Goal: Browse casually

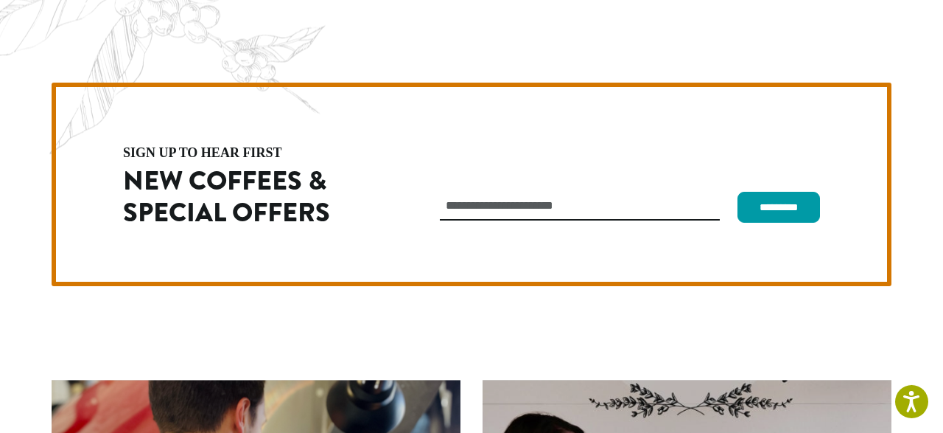
scroll to position [4169, 0]
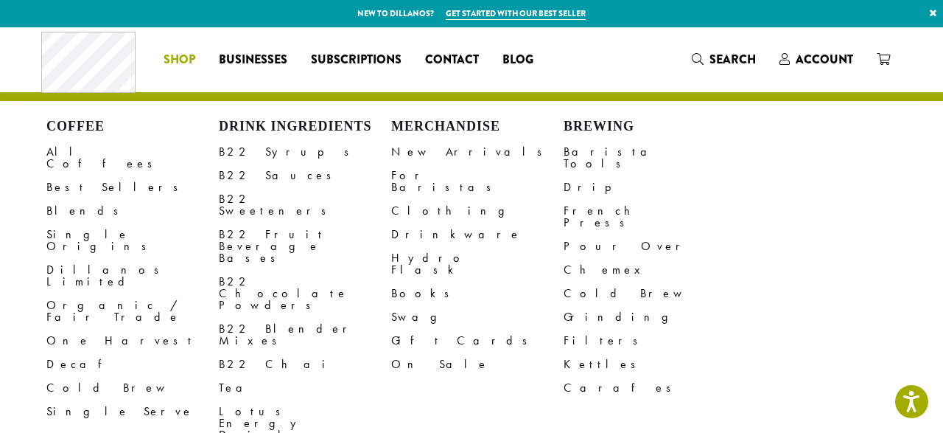
click at [193, 58] on span "Shop" at bounding box center [180, 60] width 32 height 18
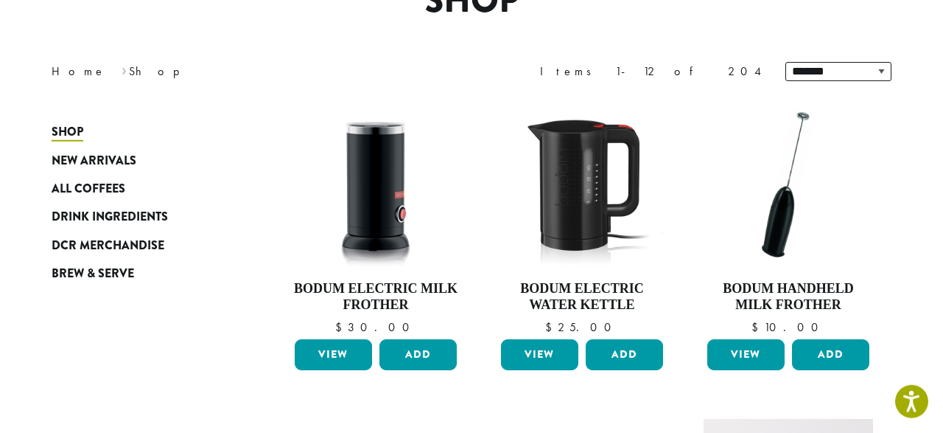
scroll to position [156, 0]
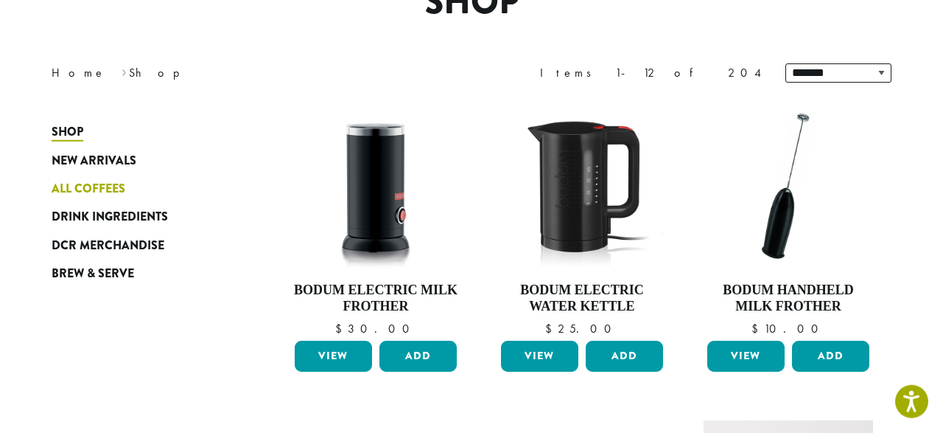
click at [102, 186] on span "All Coffees" at bounding box center [89, 189] width 74 height 18
click at [116, 187] on span "All Coffees" at bounding box center [89, 189] width 74 height 18
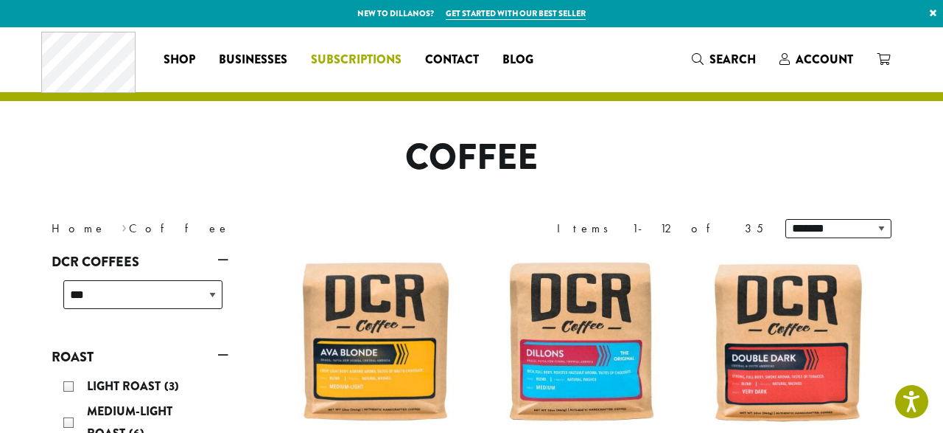
click at [329, 62] on span "Subscriptions" at bounding box center [356, 60] width 91 height 18
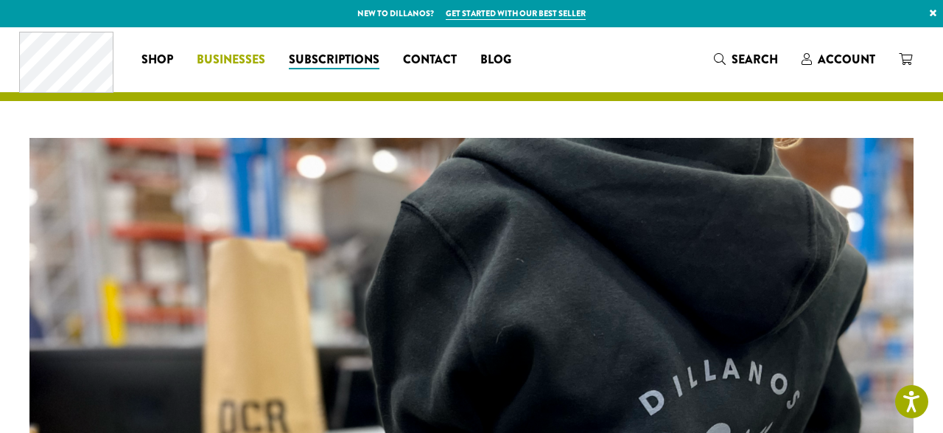
click at [235, 66] on span "Businesses" at bounding box center [231, 60] width 69 height 18
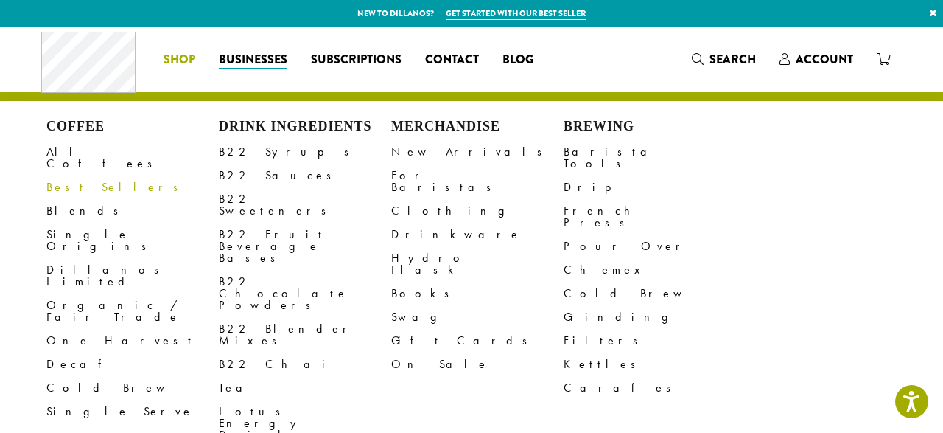
click at [161, 101] on ul "Coffee All Coffees Best Sellers Blends Single Origins Dillanos Limited Organic …" at bounding box center [471, 295] width 943 height 388
click at [176, 85] on div "Coffee All Coffees Best Sellers Blends Single Origins Dillanos Limited Organic …" at bounding box center [293, 59] width 504 height 61
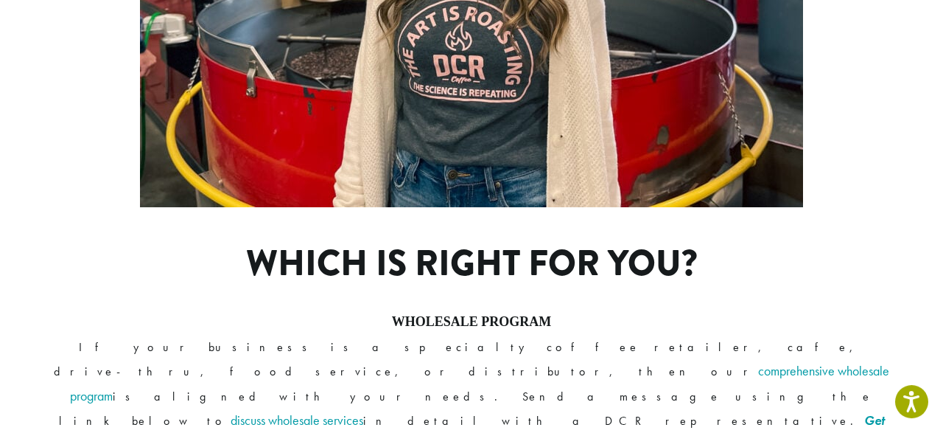
scroll to position [1283, 0]
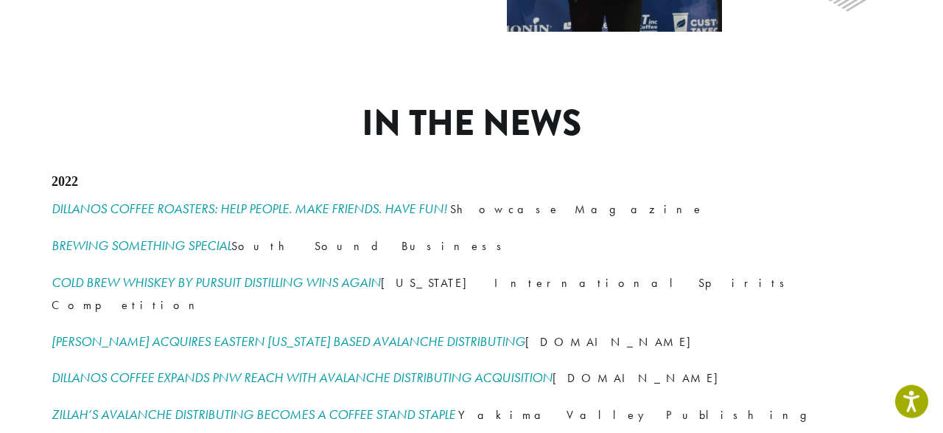
scroll to position [2196, 0]
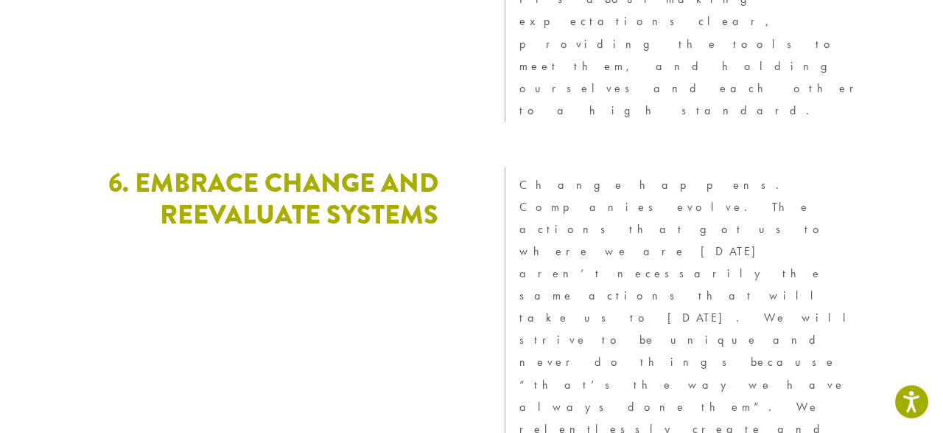
scroll to position [4247, 0]
